Goal: Find specific page/section: Find specific page/section

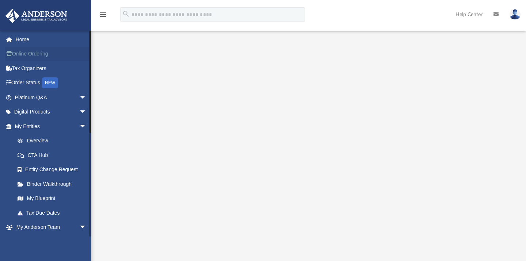
click at [43, 51] on link "Online Ordering" at bounding box center [51, 54] width 92 height 15
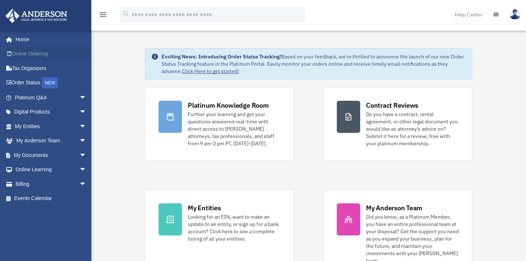
click at [39, 55] on link "Online Ordering" at bounding box center [51, 54] width 92 height 15
click at [55, 151] on link "My Documents arrow_drop_down" at bounding box center [51, 155] width 92 height 15
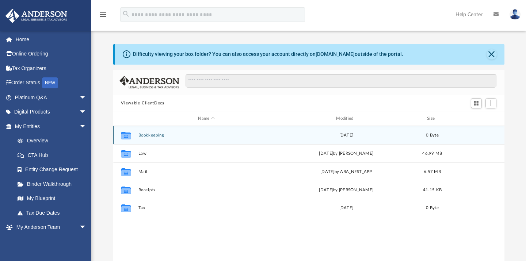
scroll to position [159, 385]
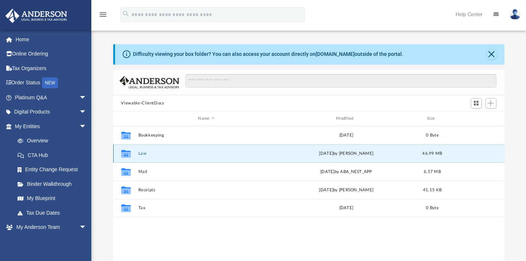
click at [140, 153] on button "Law" at bounding box center [206, 153] width 137 height 5
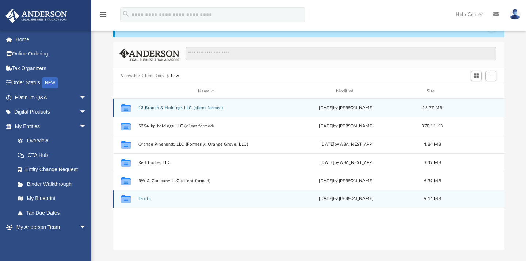
scroll to position [27, 0]
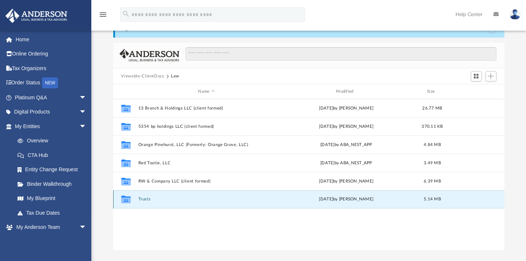
click at [147, 198] on button "Trusts" at bounding box center [206, 199] width 137 height 5
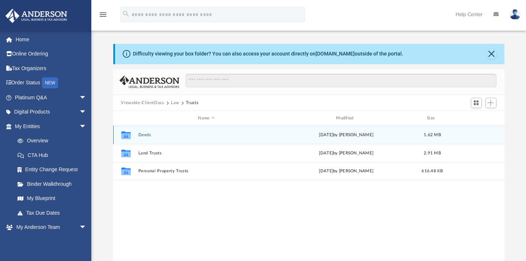
scroll to position [0, 0]
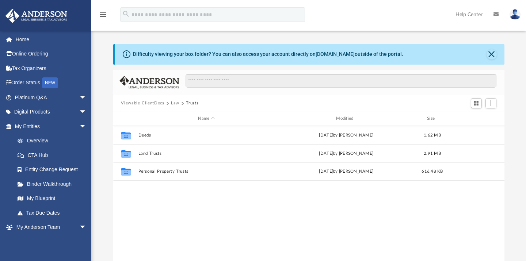
click at [177, 103] on button "Law" at bounding box center [175, 103] width 8 height 7
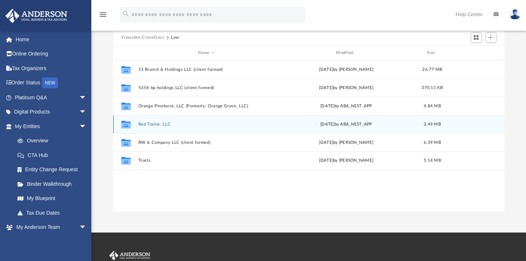
scroll to position [66, 0]
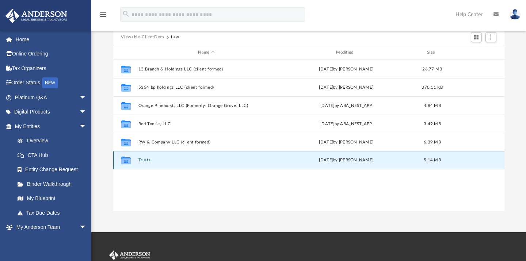
click at [148, 161] on button "Trusts" at bounding box center [206, 160] width 137 height 5
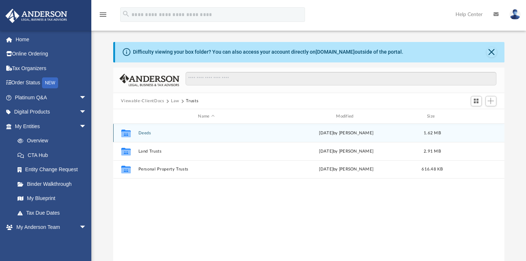
scroll to position [0, 0]
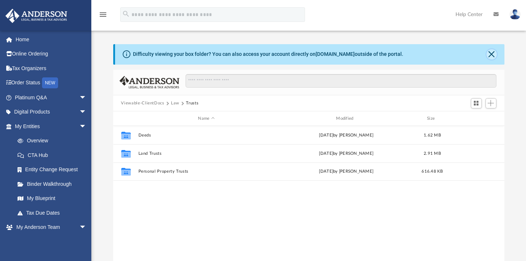
click at [492, 56] on button "Close" at bounding box center [491, 54] width 10 height 10
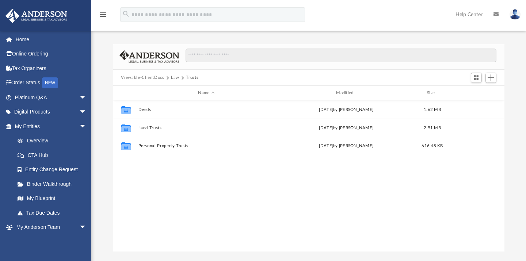
click at [176, 78] on button "Law" at bounding box center [175, 77] width 8 height 7
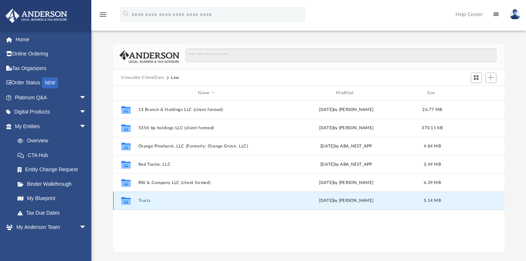
click at [143, 200] on button "Trusts" at bounding box center [206, 201] width 137 height 5
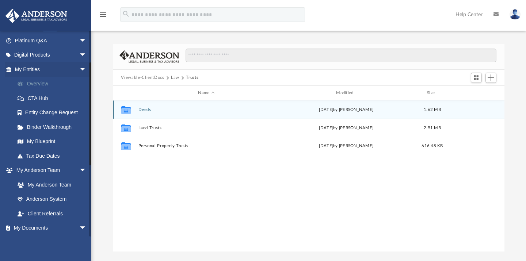
scroll to position [64, 0]
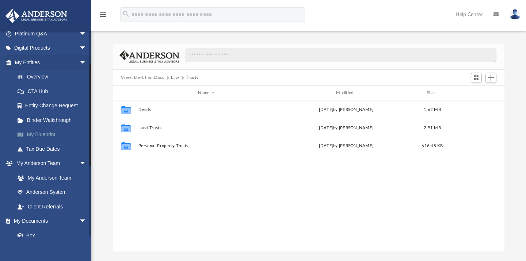
click at [48, 135] on link "My Blueprint" at bounding box center [53, 134] width 87 height 15
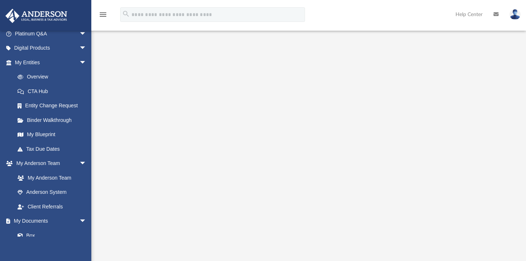
scroll to position [76, 0]
